Goal: Book appointment/travel/reservation

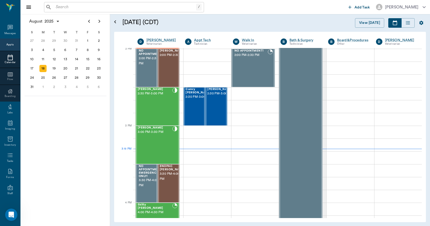
scroll to position [196, 0]
click at [86, 66] on div "22" at bounding box center [87, 68] width 7 height 7
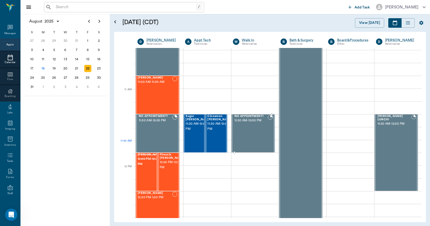
scroll to position [179, 0]
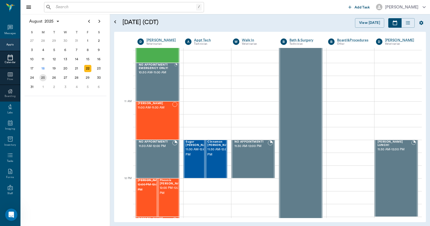
click at [41, 79] on div "25" at bounding box center [42, 77] width 7 height 7
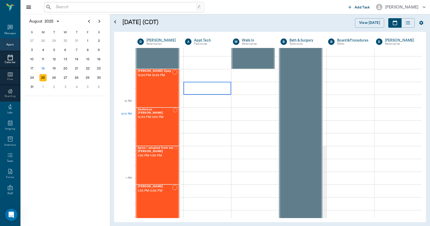
scroll to position [256, 0]
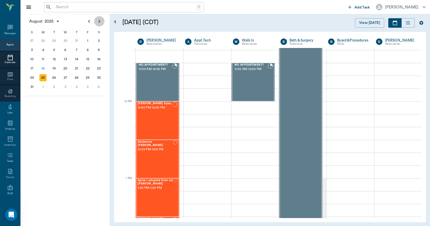
click at [98, 22] on icon "Next page" at bounding box center [99, 21] width 6 height 6
click at [68, 48] on div "10" at bounding box center [65, 49] width 7 height 7
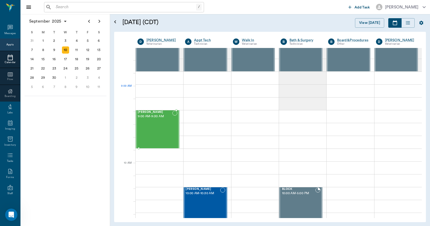
scroll to position [51, 0]
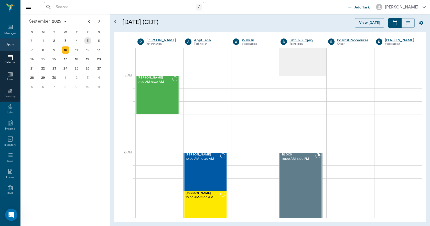
click at [88, 41] on div "5" at bounding box center [87, 40] width 7 height 7
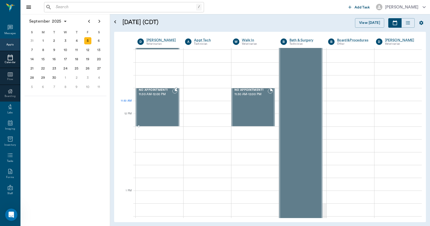
scroll to position [256, 0]
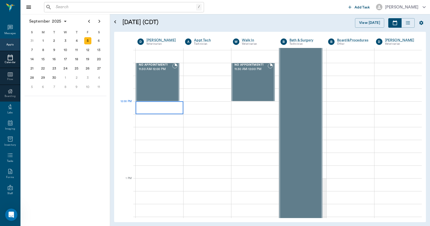
click at [161, 105] on div at bounding box center [160, 107] width 48 height 13
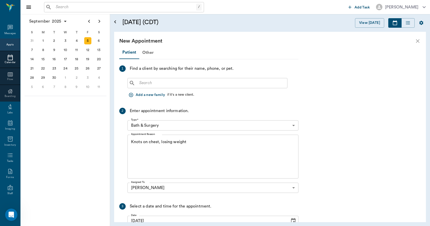
click at [418, 40] on icon "close" at bounding box center [418, 41] width 4 height 4
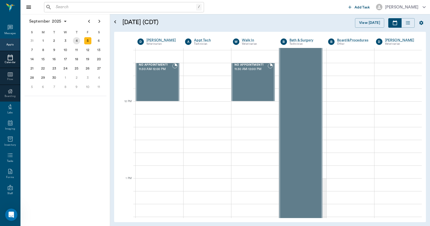
click at [77, 42] on div "4" at bounding box center [76, 40] width 7 height 7
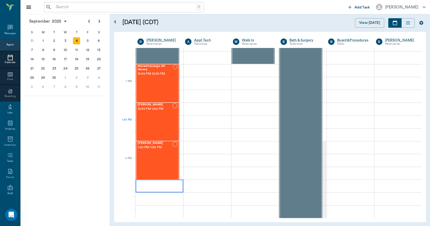
scroll to position [359, 0]
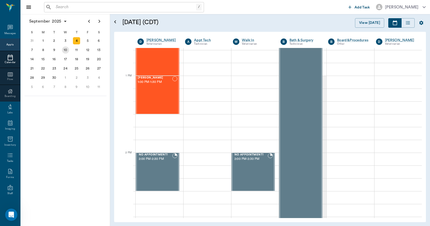
click at [67, 49] on div "10" at bounding box center [65, 49] width 7 height 7
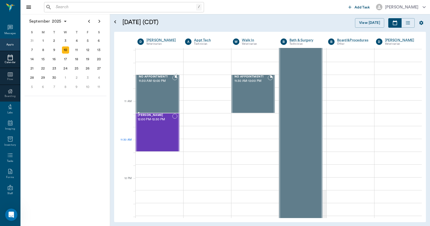
scroll to position [307, 0]
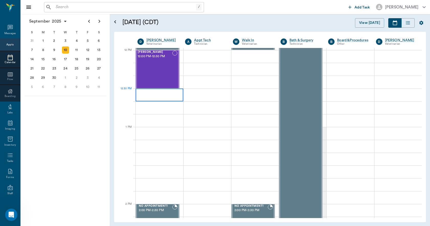
click at [162, 94] on div at bounding box center [160, 94] width 48 height 13
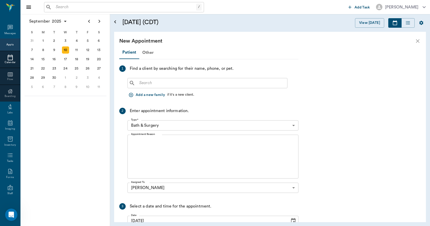
click at [155, 80] on input "text" at bounding box center [211, 82] width 148 height 7
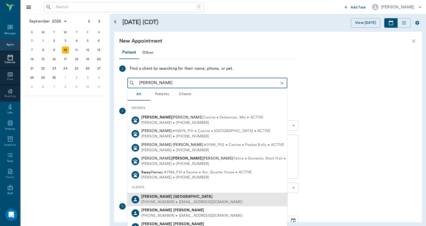
click at [173, 197] on b "[GEOGRAPHIC_DATA]" at bounding box center [192, 196] width 39 height 4
type input "[PERSON_NAME]"
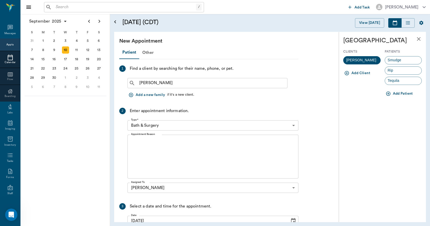
click at [389, 94] on icon "button" at bounding box center [388, 93] width 5 height 5
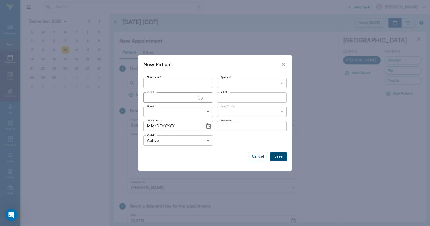
click at [168, 81] on input "First Name *" at bounding box center [178, 83] width 70 height 10
type input "[PERSON_NAME]"
click at [231, 80] on body "/ ​ Add Task [PERSON_NAME] Nectar Messages Appts Calendar Flow Boarding Labs Im…" at bounding box center [215, 113] width 430 height 226
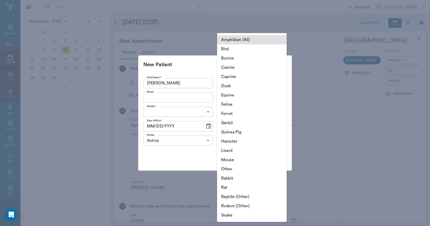
click at [228, 107] on li "Feline" at bounding box center [252, 104] width 70 height 9
type input "Feline"
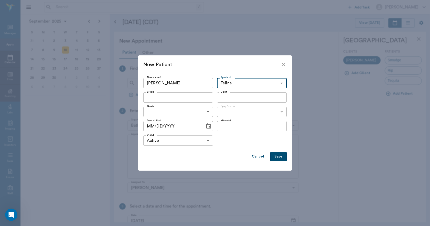
click at [166, 98] on input "Breed" at bounding box center [174, 97] width 58 height 7
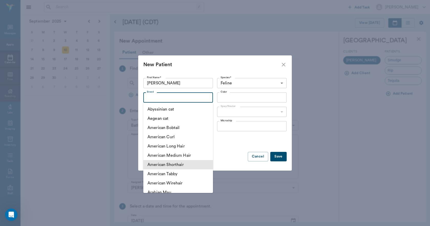
click at [169, 163] on li "American Shorthair" at bounding box center [178, 164] width 70 height 9
type input "American Shorthair"
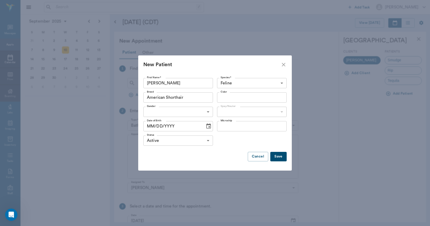
click at [238, 94] on input "Color" at bounding box center [248, 97] width 58 height 7
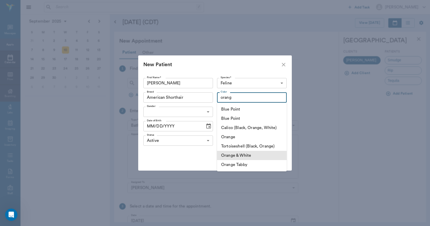
click at [238, 156] on li "Orange & White" at bounding box center [252, 155] width 70 height 9
type input "Orange & White"
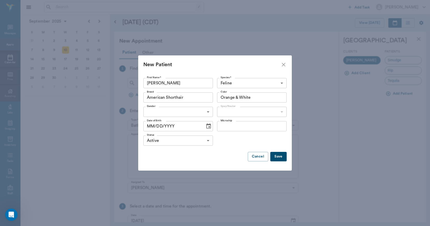
click at [180, 108] on body "/ ​ Add Task [PERSON_NAME] Nectar Messages Appts Calendar Flow Boarding Labs Im…" at bounding box center [215, 113] width 430 height 226
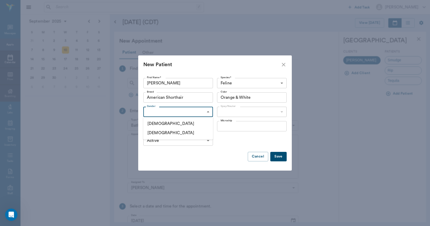
click at [159, 133] on li "[DEMOGRAPHIC_DATA]" at bounding box center [178, 132] width 70 height 9
type input "[DEMOGRAPHIC_DATA]"
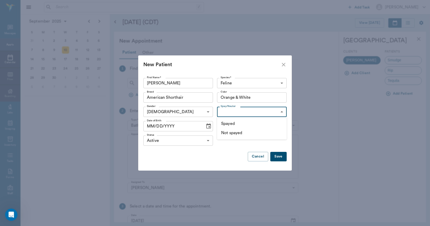
click at [227, 110] on body "/ ​ Add Task [PERSON_NAME] Nectar Messages Appts Calendar Flow Boarding Labs Im…" at bounding box center [215, 113] width 430 height 226
click at [225, 132] on li "Not spayed" at bounding box center [252, 132] width 70 height 9
type input "false"
click at [206, 126] on icon "Choose date" at bounding box center [209, 126] width 6 height 6
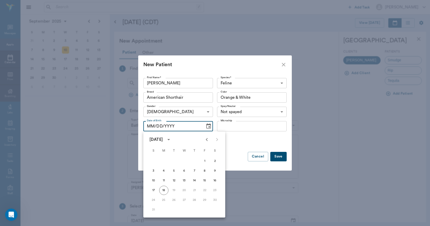
click at [216, 138] on div at bounding box center [212, 139] width 20 height 10
click at [172, 140] on icon "calendar view is open, switch to year view" at bounding box center [169, 139] width 6 height 6
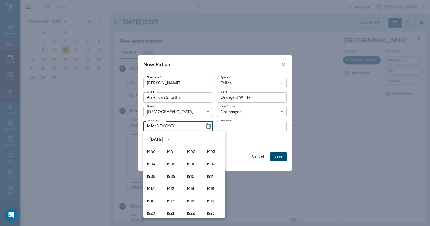
scroll to position [351, 0]
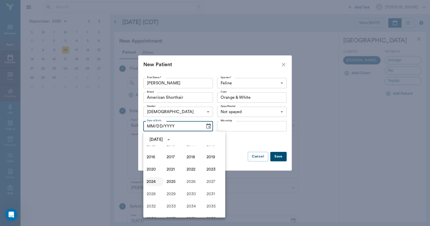
click at [154, 182] on button "2024" at bounding box center [154, 181] width 18 height 9
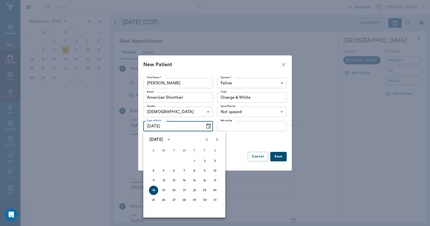
click at [218, 138] on icon "Next month" at bounding box center [217, 139] width 6 height 6
click at [184, 178] on button "18" at bounding box center [184, 180] width 9 height 9
type input "[DATE]"
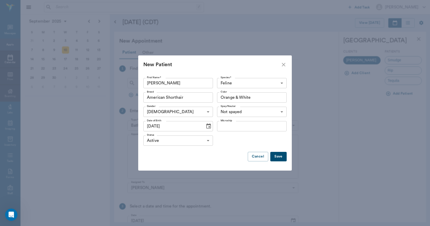
click at [275, 154] on button "Save" at bounding box center [278, 156] width 16 height 9
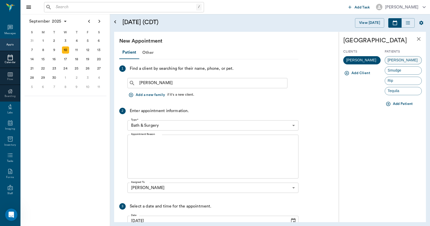
click at [406, 58] on div "[PERSON_NAME]" at bounding box center [403, 60] width 37 height 8
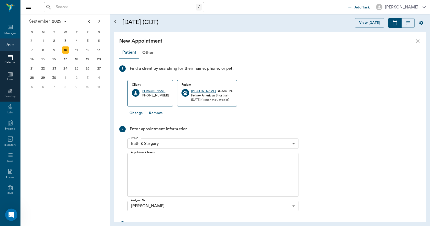
click at [173, 138] on div "Type * Bath & Surgery 67479aab0de4f58b269e34fc Type *" at bounding box center [213, 143] width 171 height 14
click at [170, 142] on body "/ ​ Add Task [PERSON_NAME] Nectar Messages Appts Calendar Flow Boarding Labs Im…" at bounding box center [215, 113] width 430 height 226
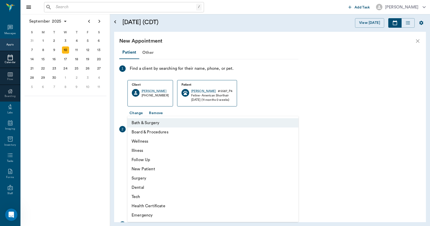
click at [144, 178] on li "Surgery" at bounding box center [213, 177] width 171 height 9
type input "65d2be4f46e3a538d89b8c18"
type input "01:00 PM"
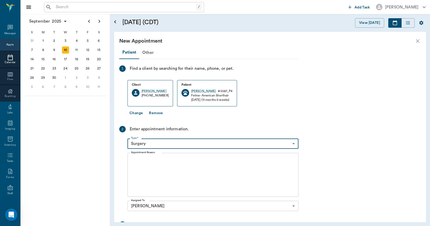
click at [155, 165] on textarea "Appointment Reason" at bounding box center [213, 174] width 164 height 35
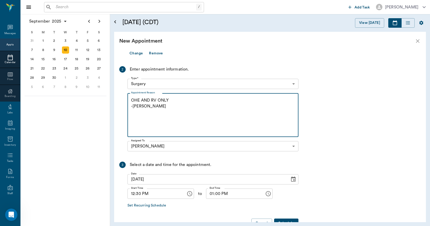
scroll to position [75, 0]
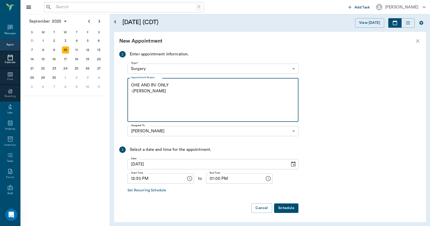
type textarea "OHE AND RV ONLY -[PERSON_NAME]"
click at [290, 208] on button "Schedule" at bounding box center [286, 207] width 24 height 9
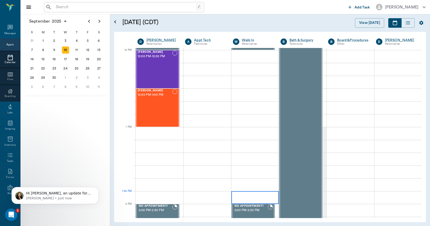
scroll to position [266, 0]
